Goal: Transaction & Acquisition: Purchase product/service

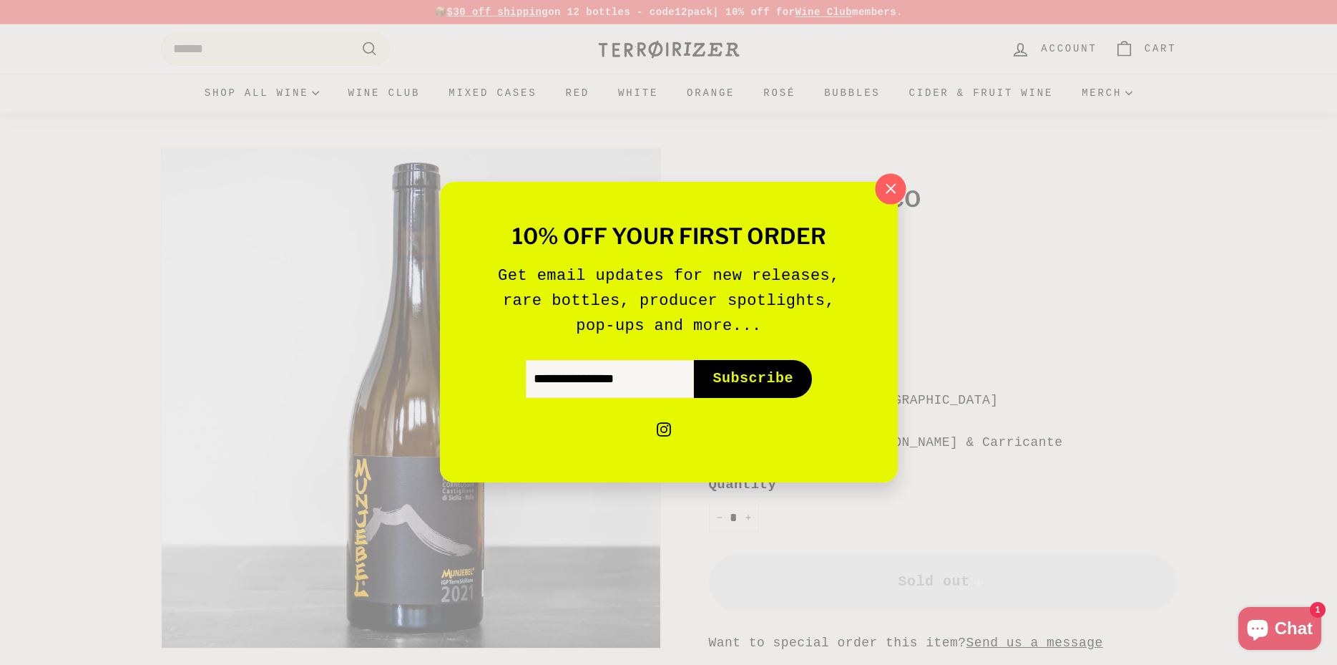
click at [888, 187] on icon "button" at bounding box center [889, 188] width 21 height 21
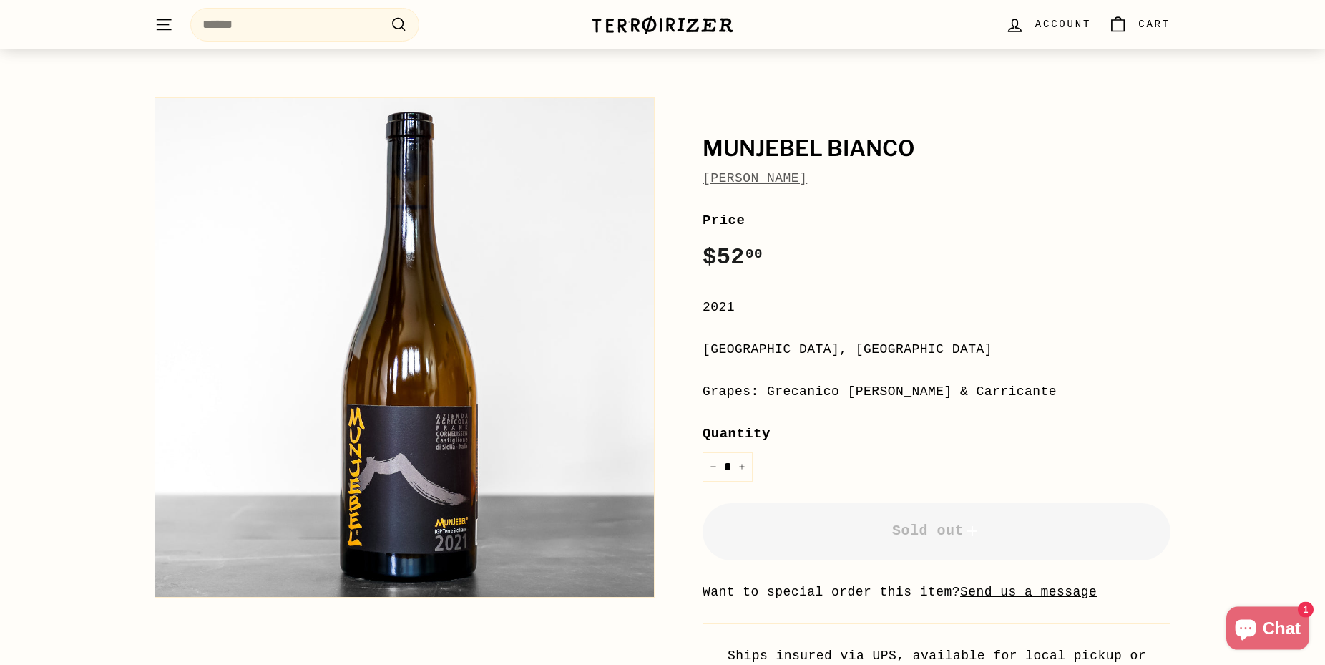
scroll to position [146, 0]
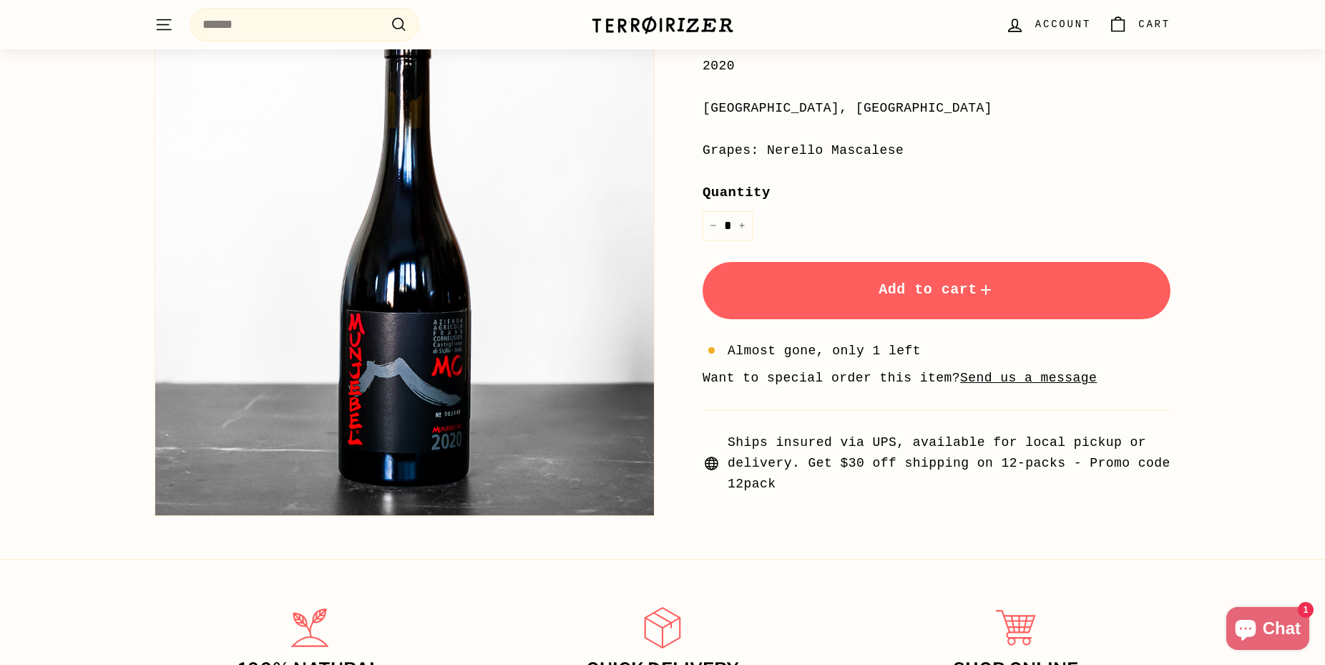
scroll to position [365, 0]
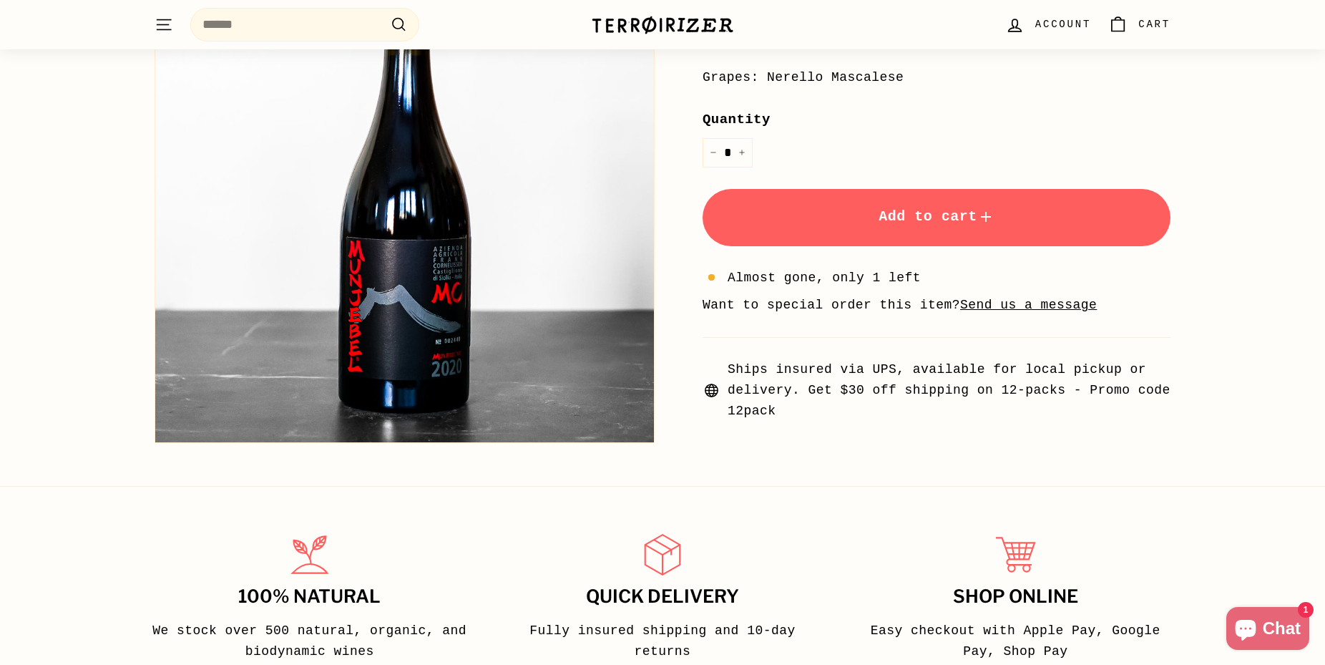
click at [431, 309] on button "Zoom" at bounding box center [404, 192] width 499 height 499
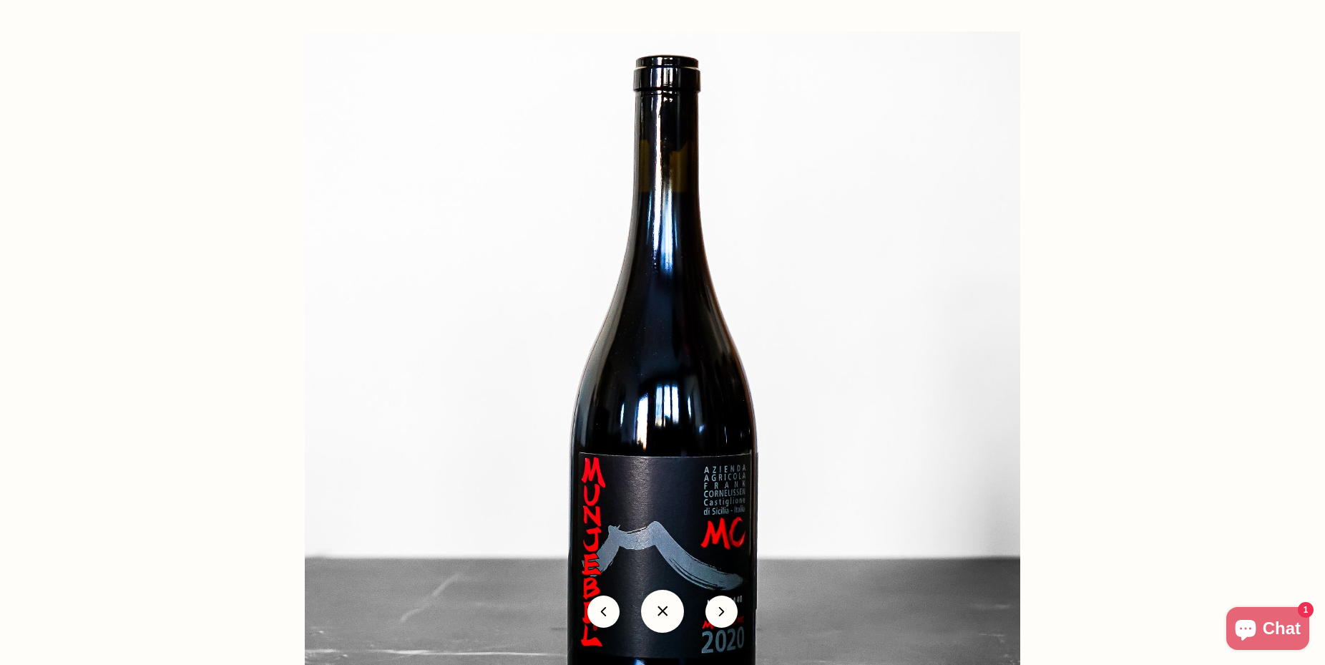
click at [730, 524] on img at bounding box center [662, 388] width 715 height 715
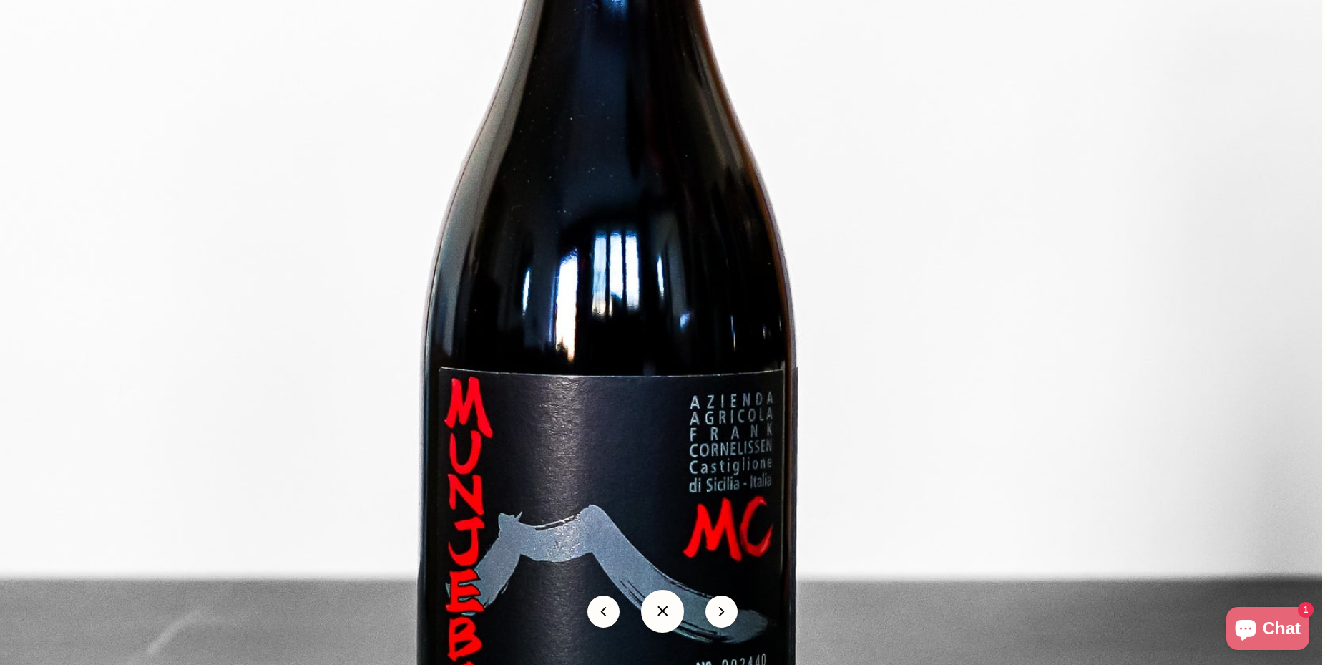
click at [585, 388] on img at bounding box center [606, 241] width 1431 height 1431
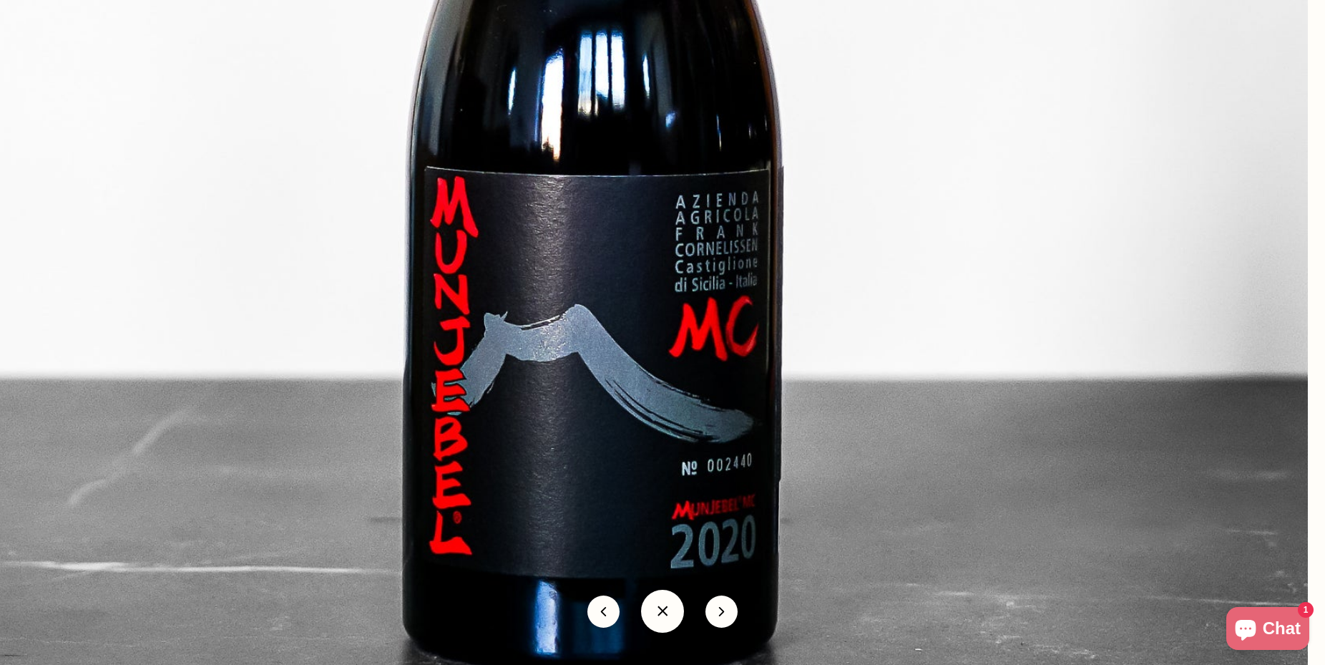
click at [512, 366] on img at bounding box center [592, 40] width 1431 height 1431
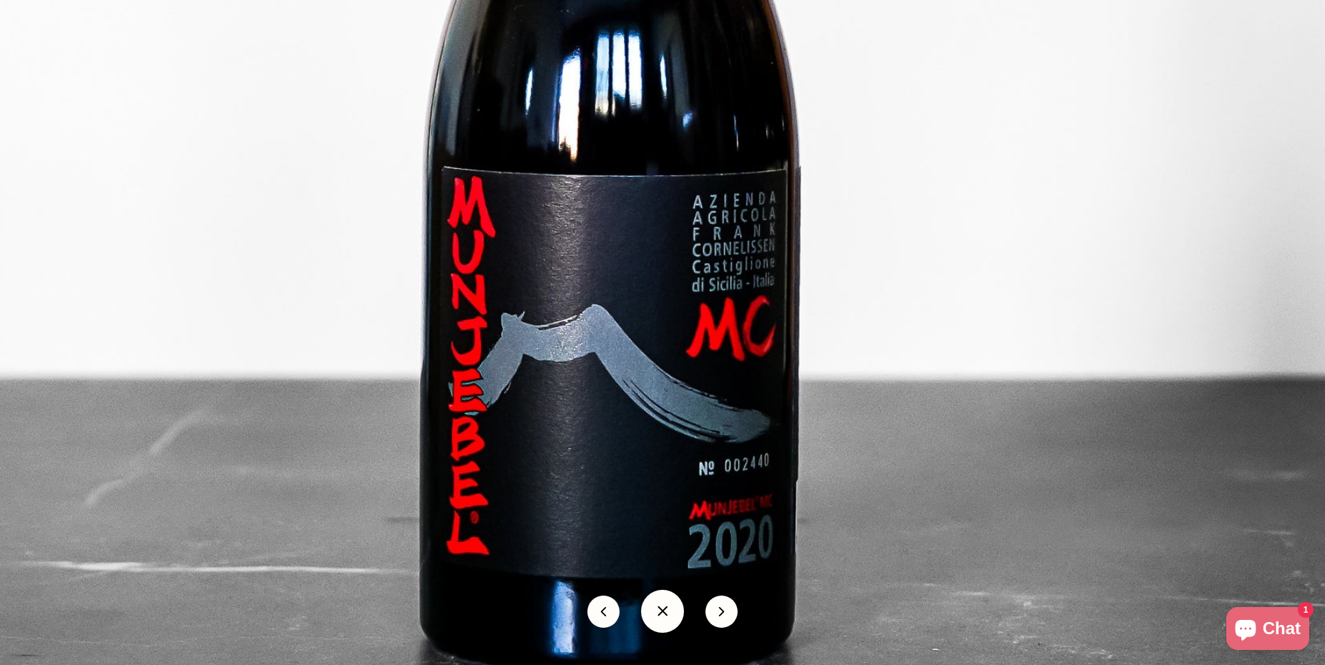
click at [265, 340] on img at bounding box center [609, 40] width 1431 height 1431
